Goal: Find contact information: Find contact information

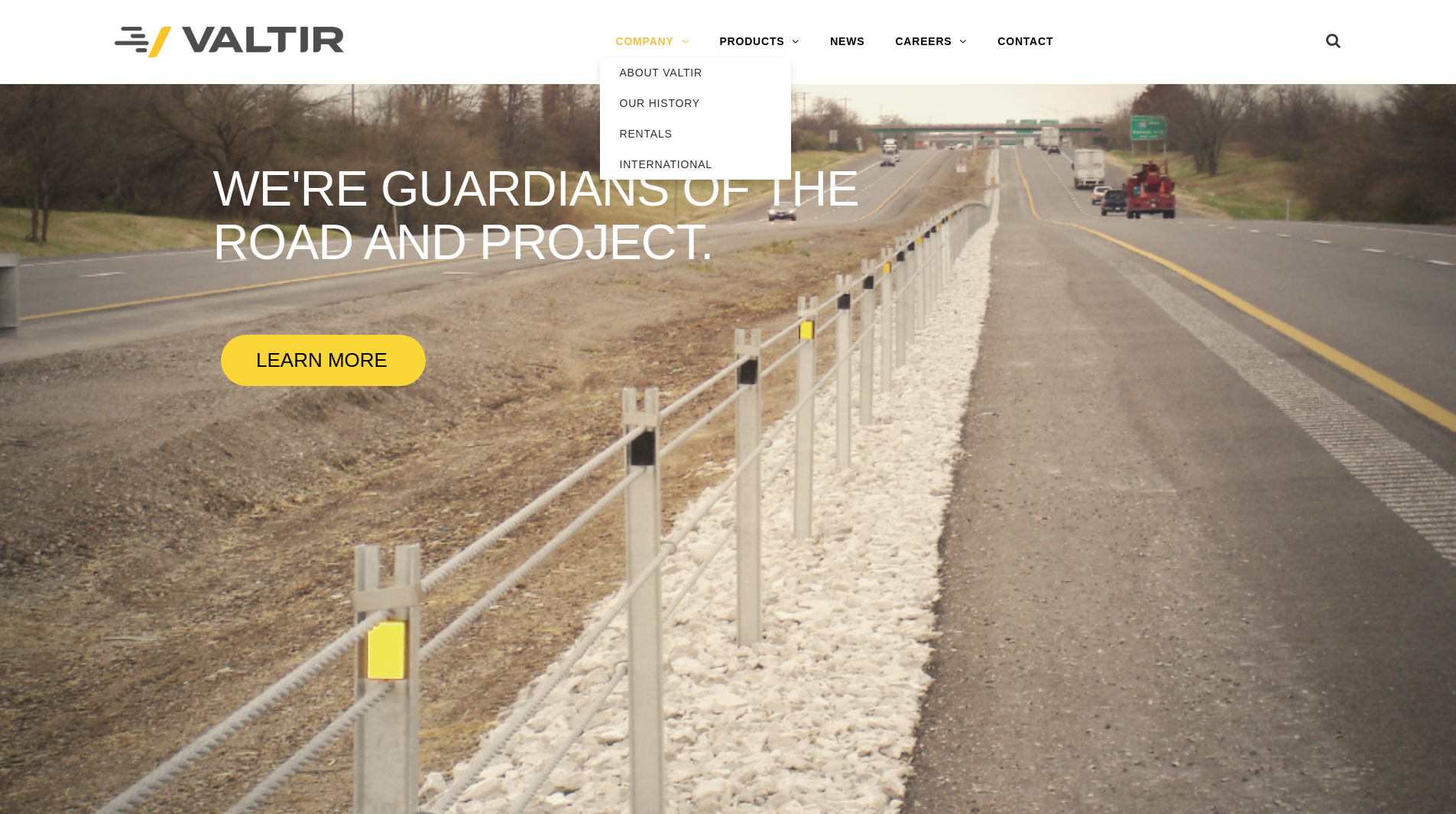
click at [647, 43] on link "COMPANY" at bounding box center [652, 42] width 104 height 31
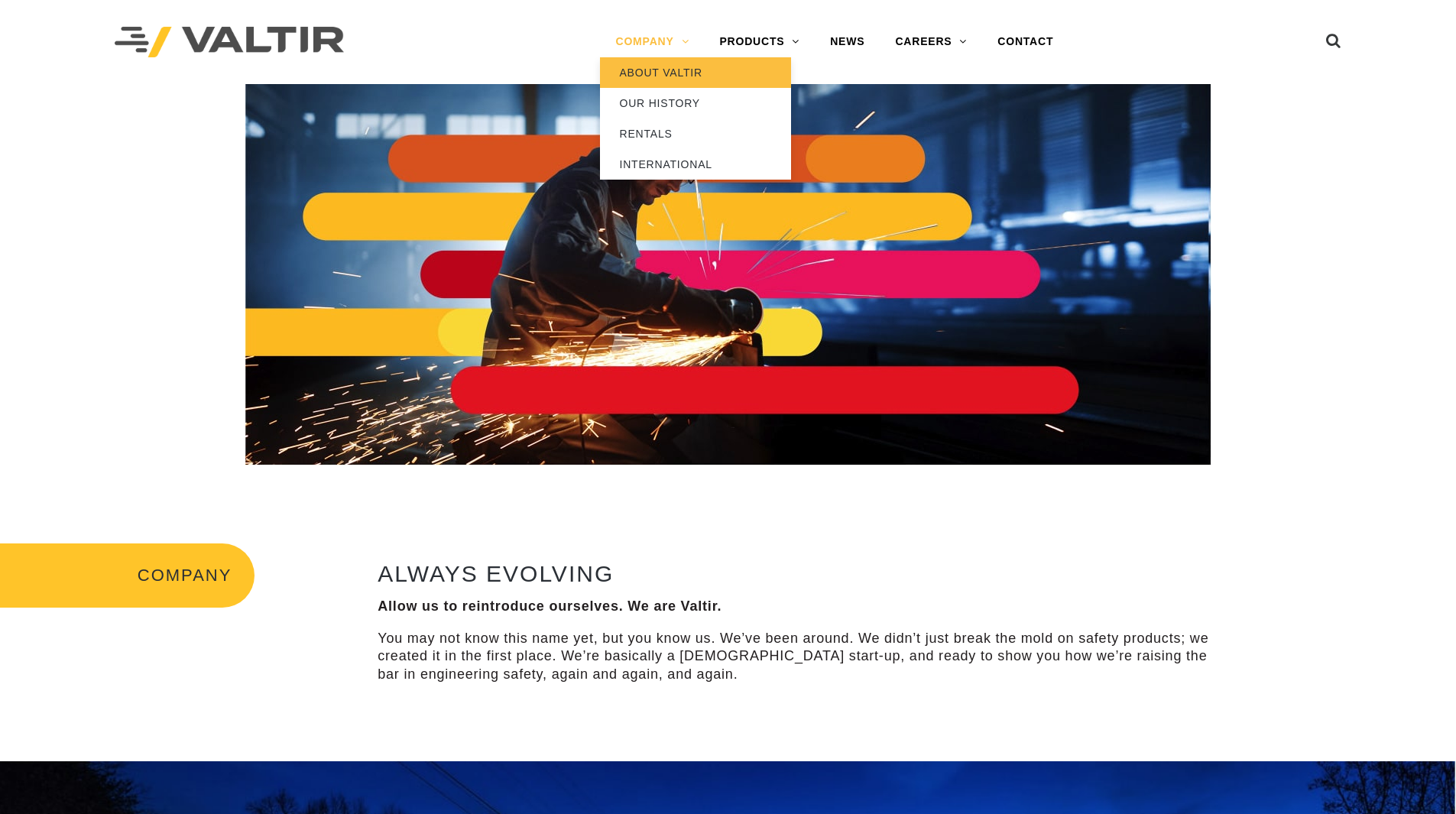
click at [657, 73] on link "ABOUT VALTIR" at bounding box center [696, 72] width 191 height 31
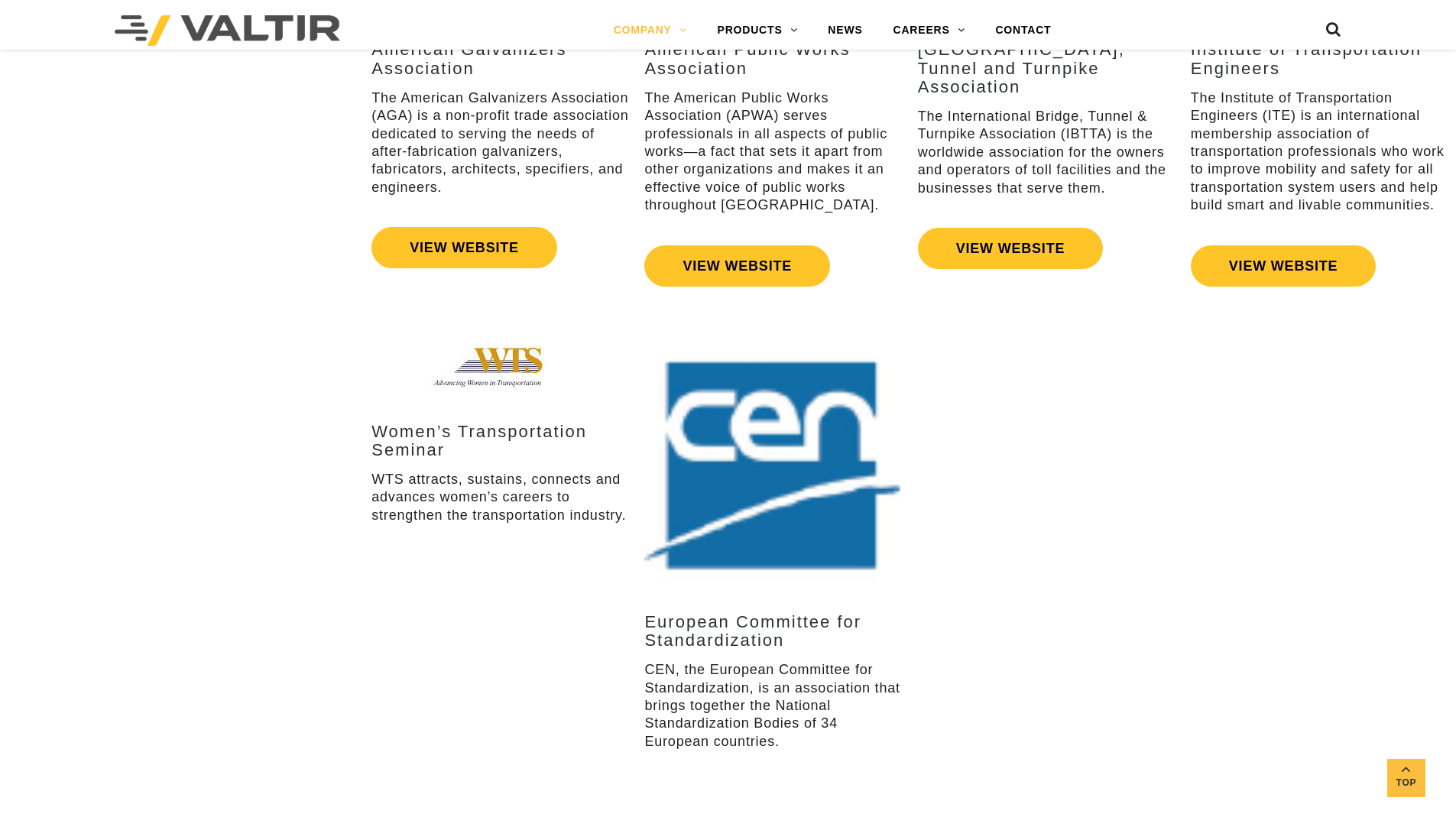
scroll to position [3267, 0]
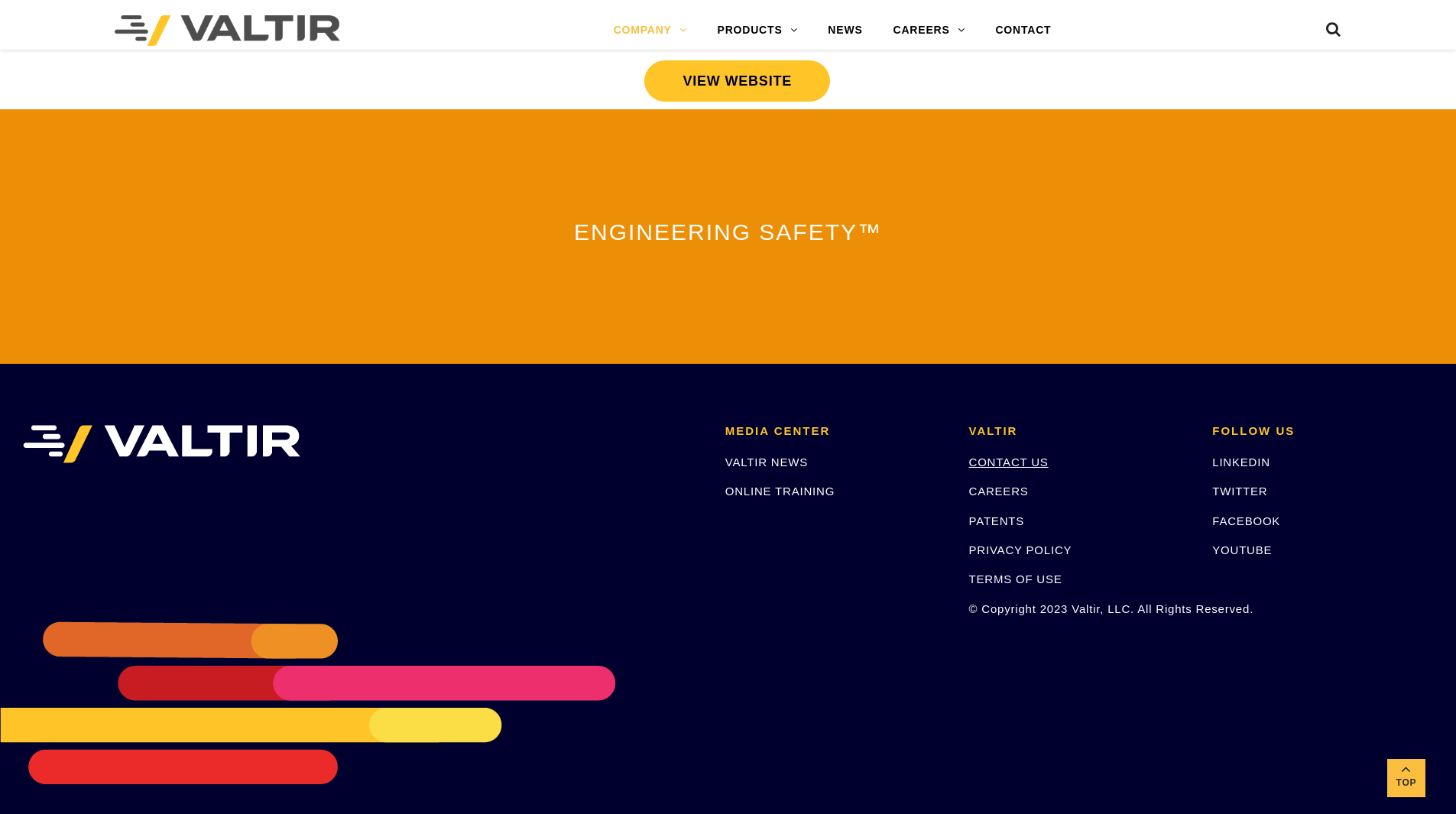
click at [1034, 455] on link "CONTACT US" at bounding box center [1008, 461] width 79 height 13
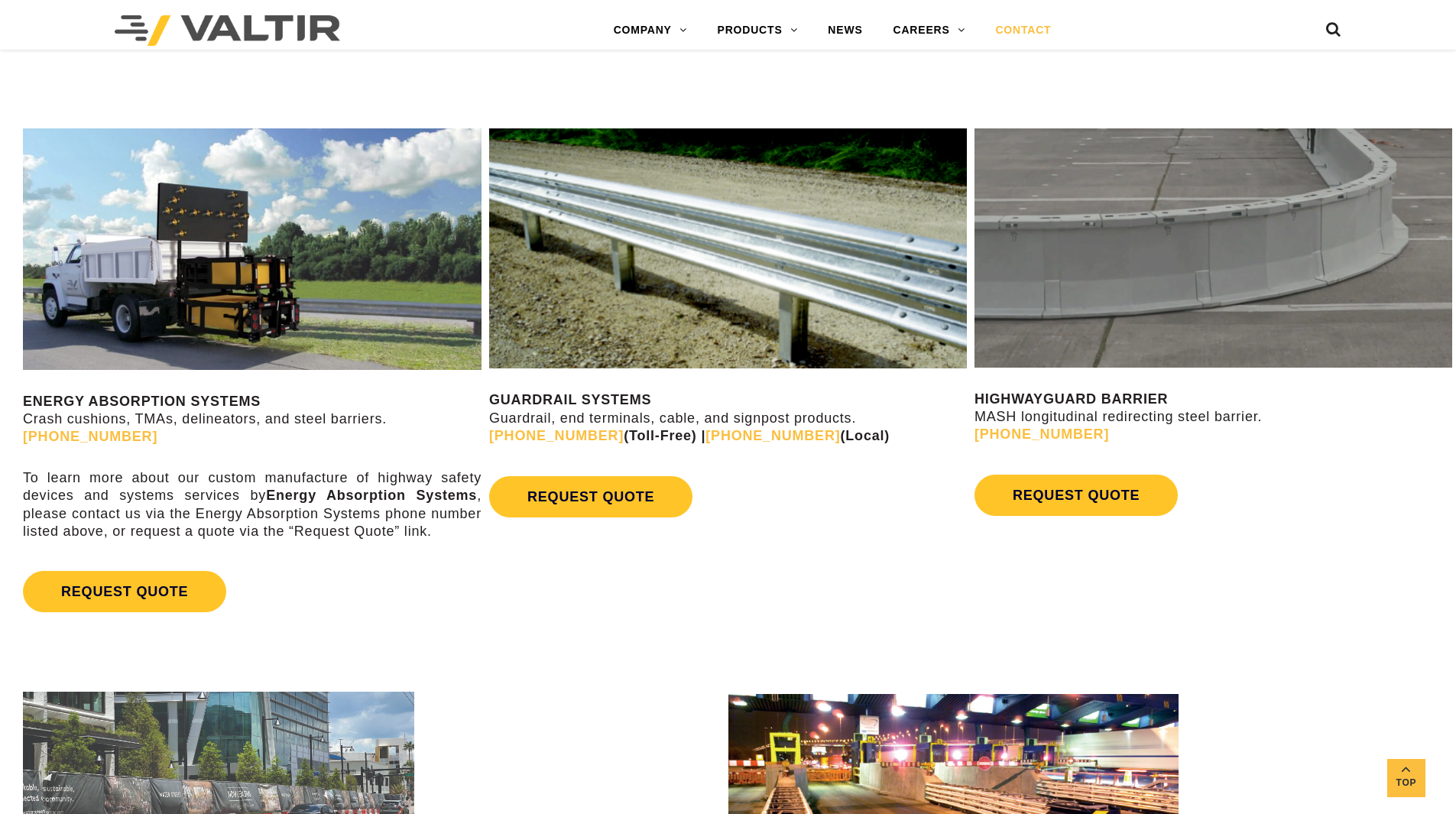
scroll to position [788, 0]
